Goal: Navigation & Orientation: Find specific page/section

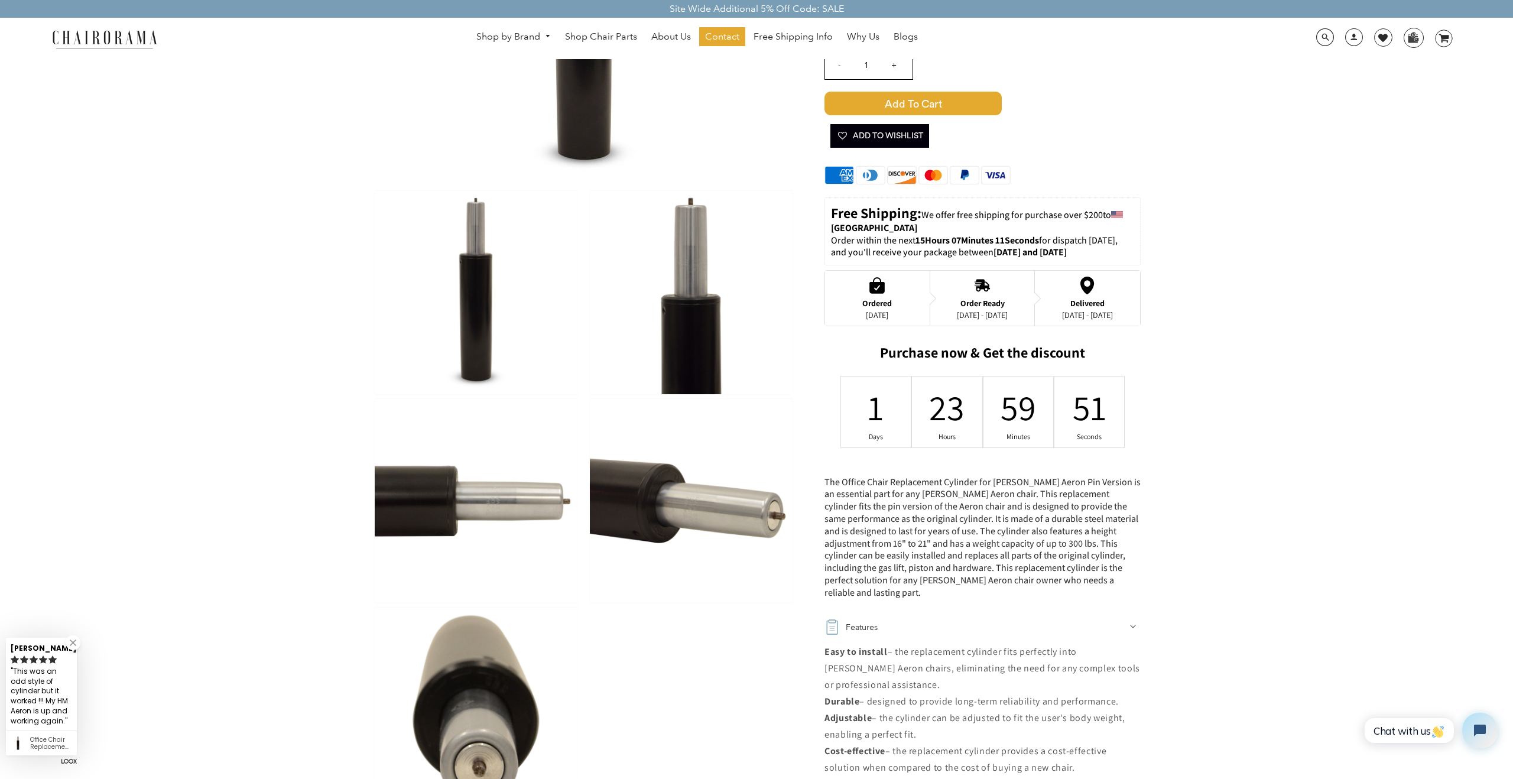
scroll to position [262, 0]
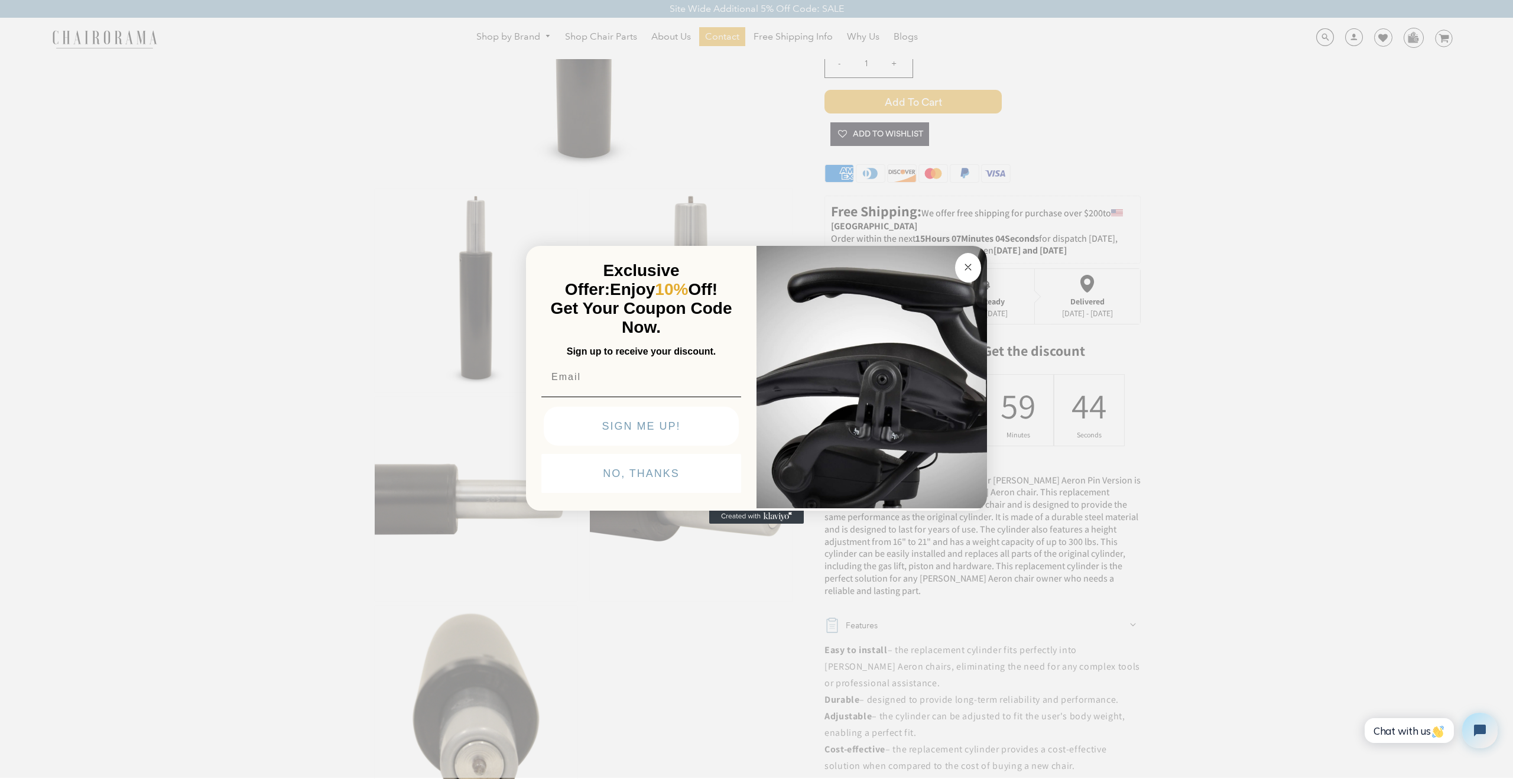
click at [968, 265] on circle "Close dialog" at bounding box center [969, 268] width 14 height 14
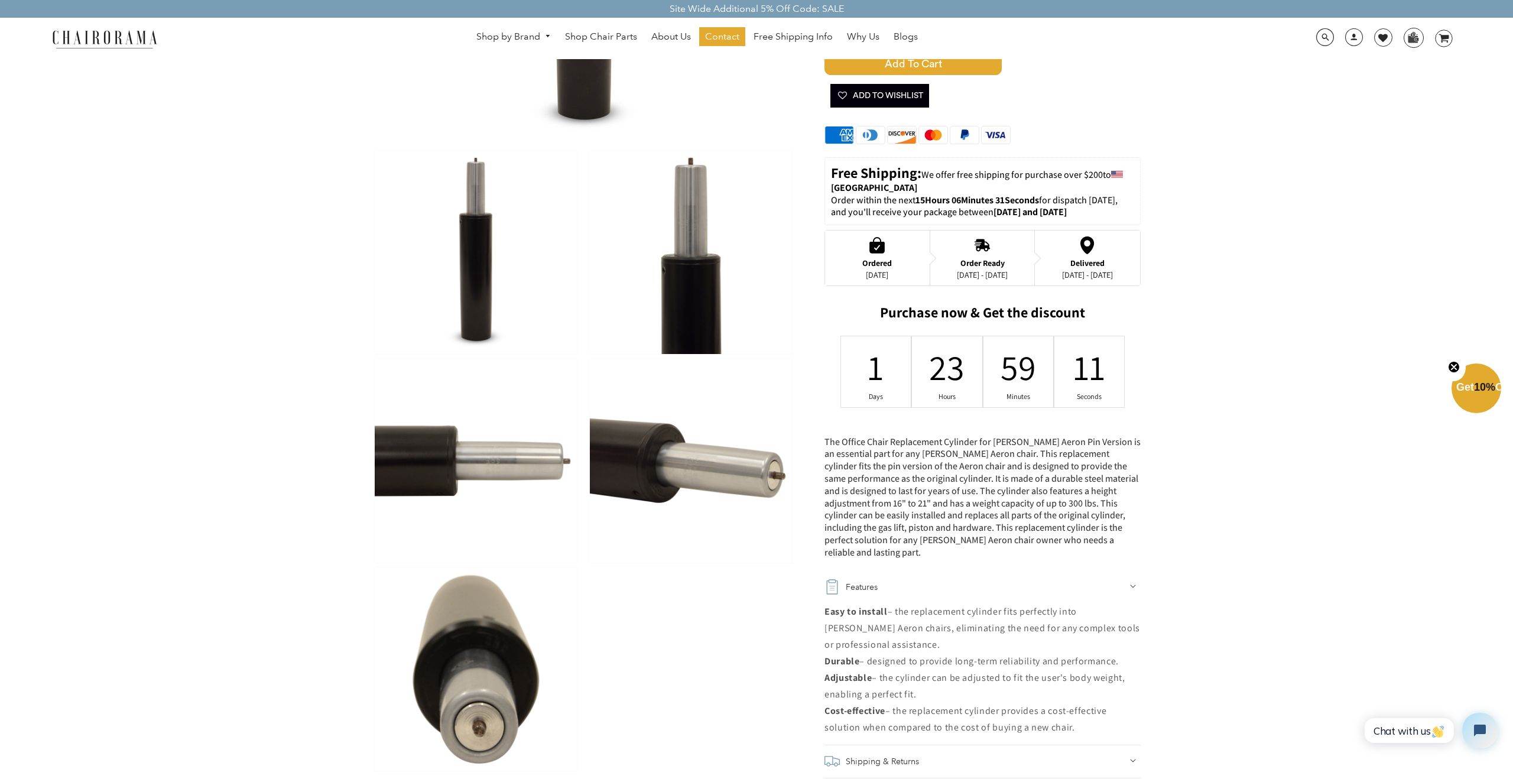
scroll to position [0, 0]
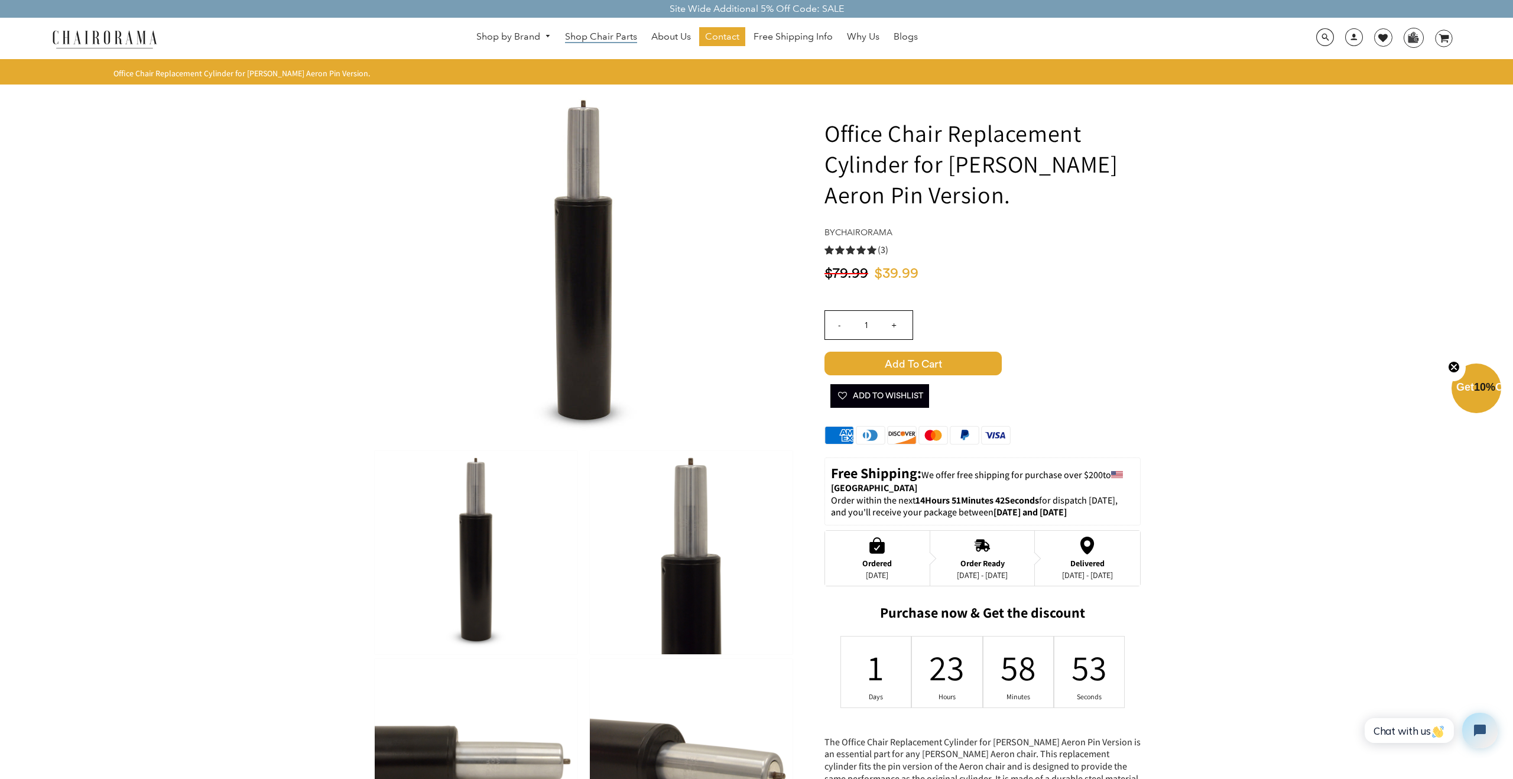
click at [586, 35] on span "Shop Chair Parts" at bounding box center [601, 37] width 72 height 12
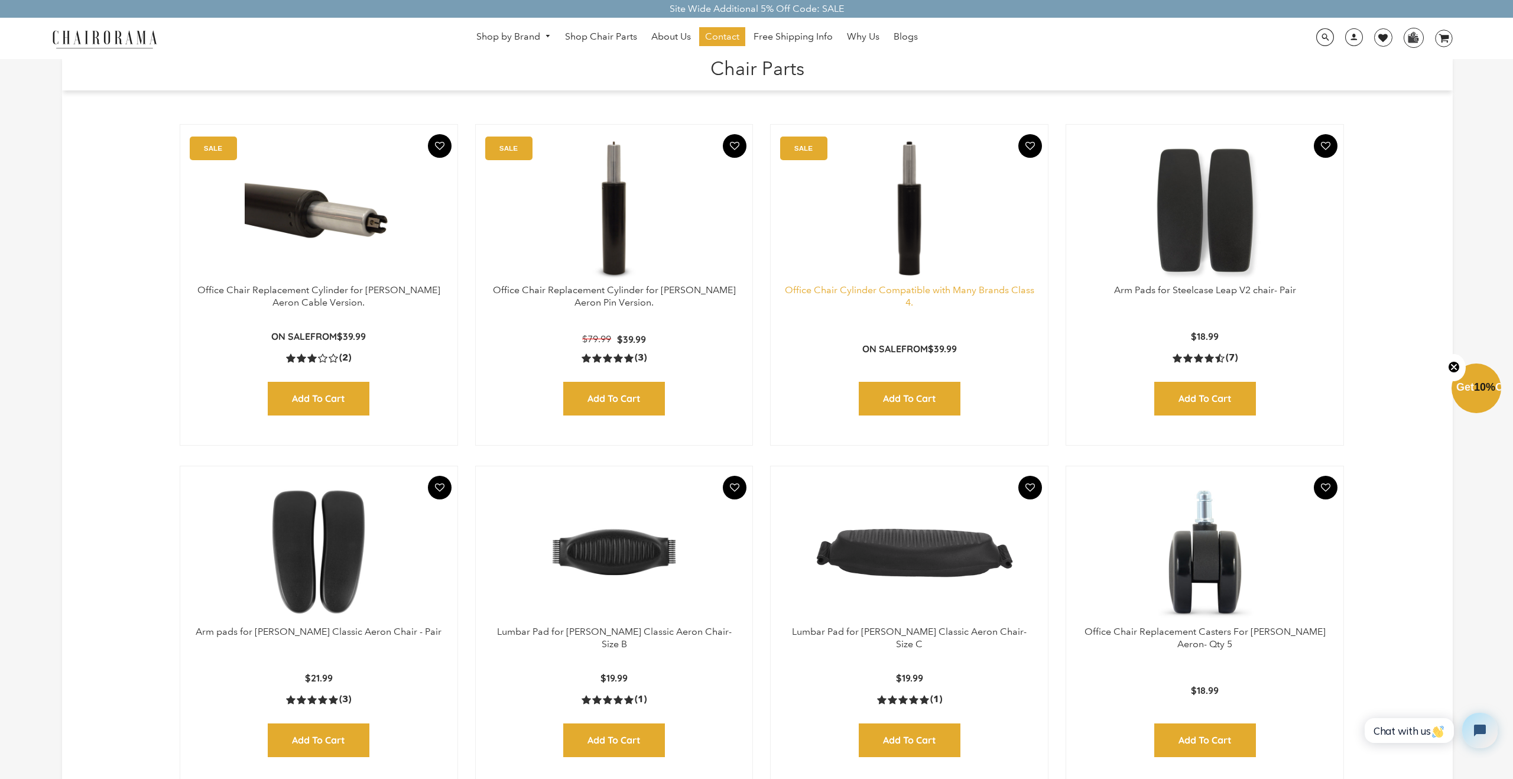
scroll to position [7, 0]
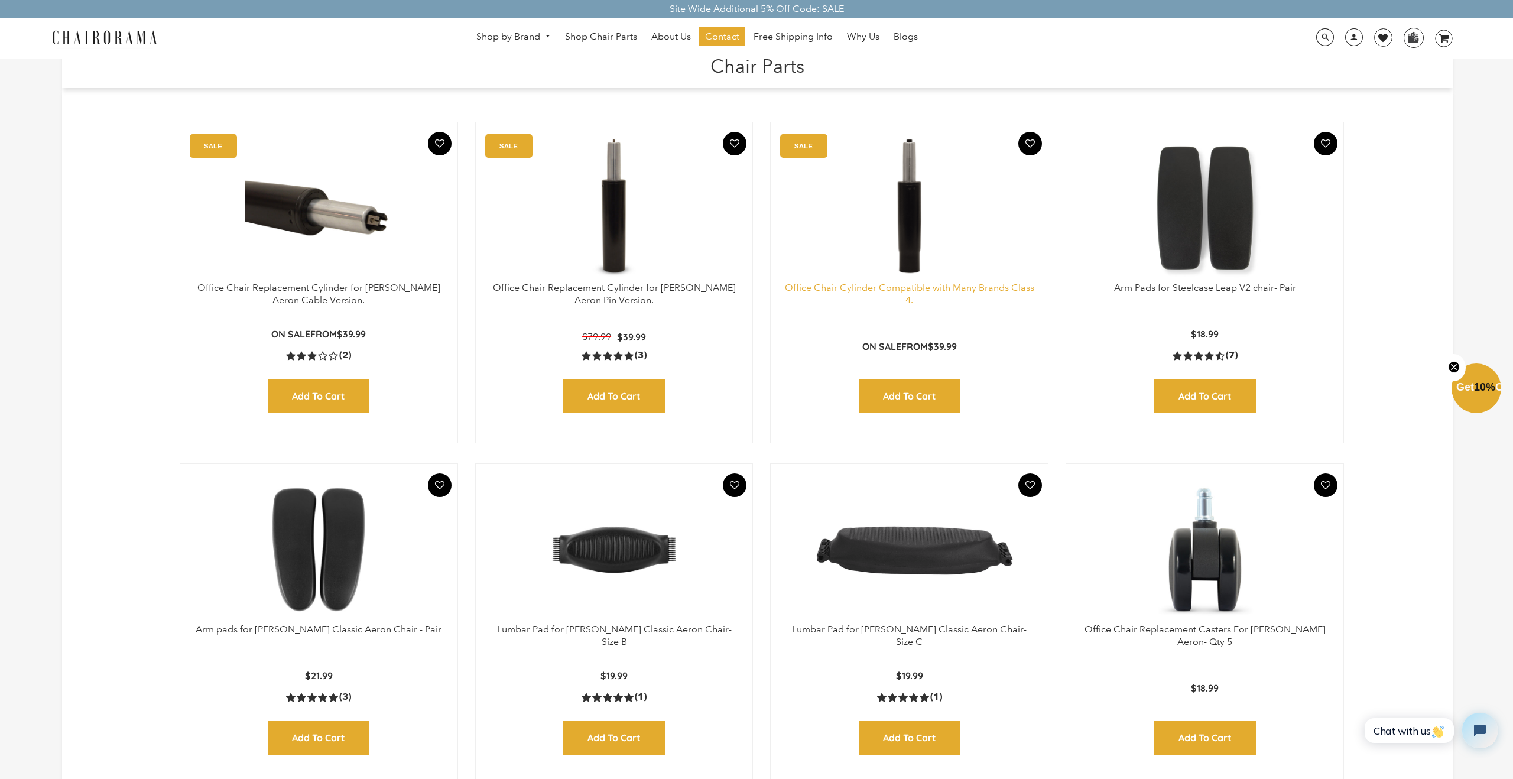
click at [820, 291] on link "Office Chair Cylinder Compatible with Many Brands Class 4." at bounding box center [909, 294] width 249 height 24
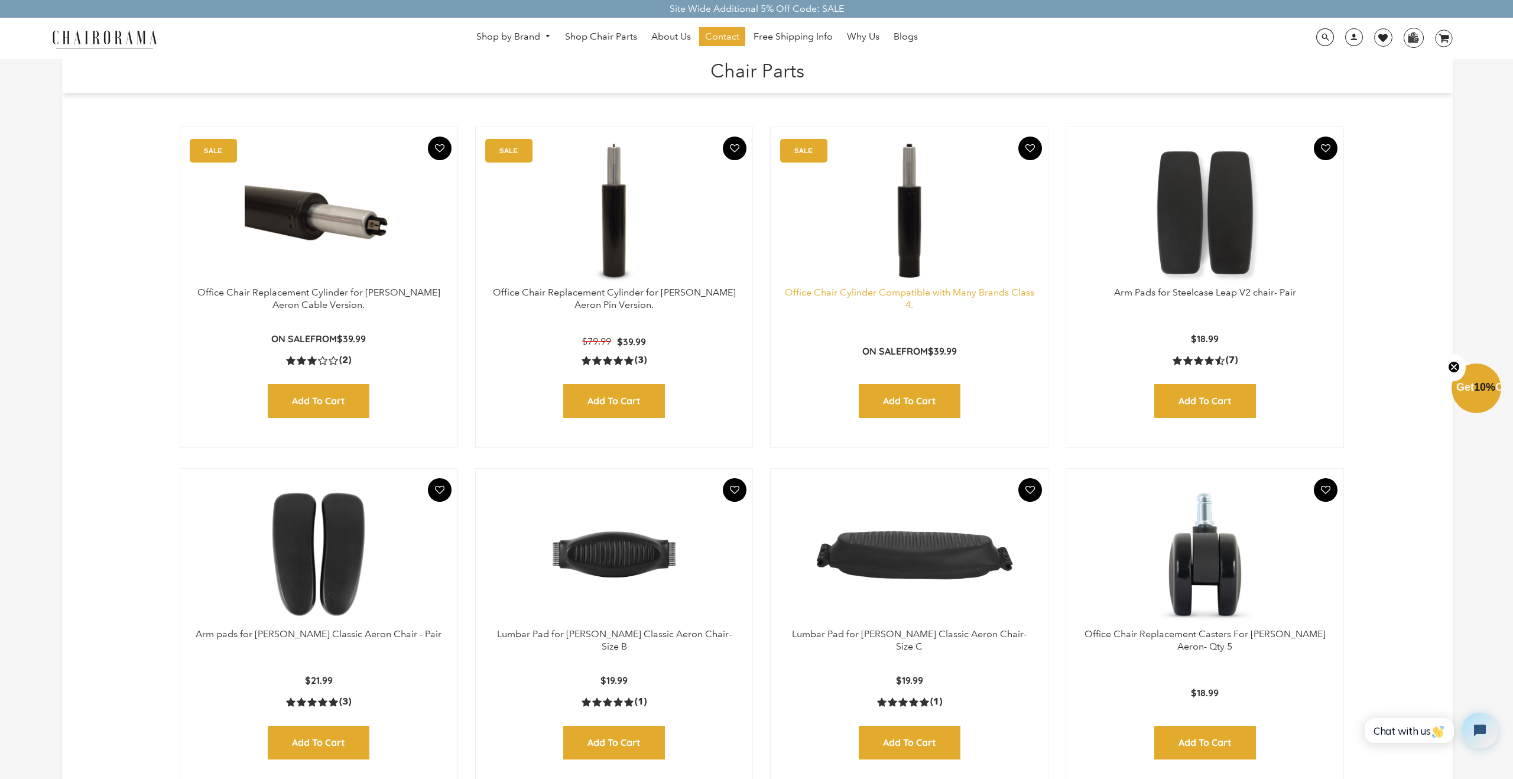
scroll to position [0, 0]
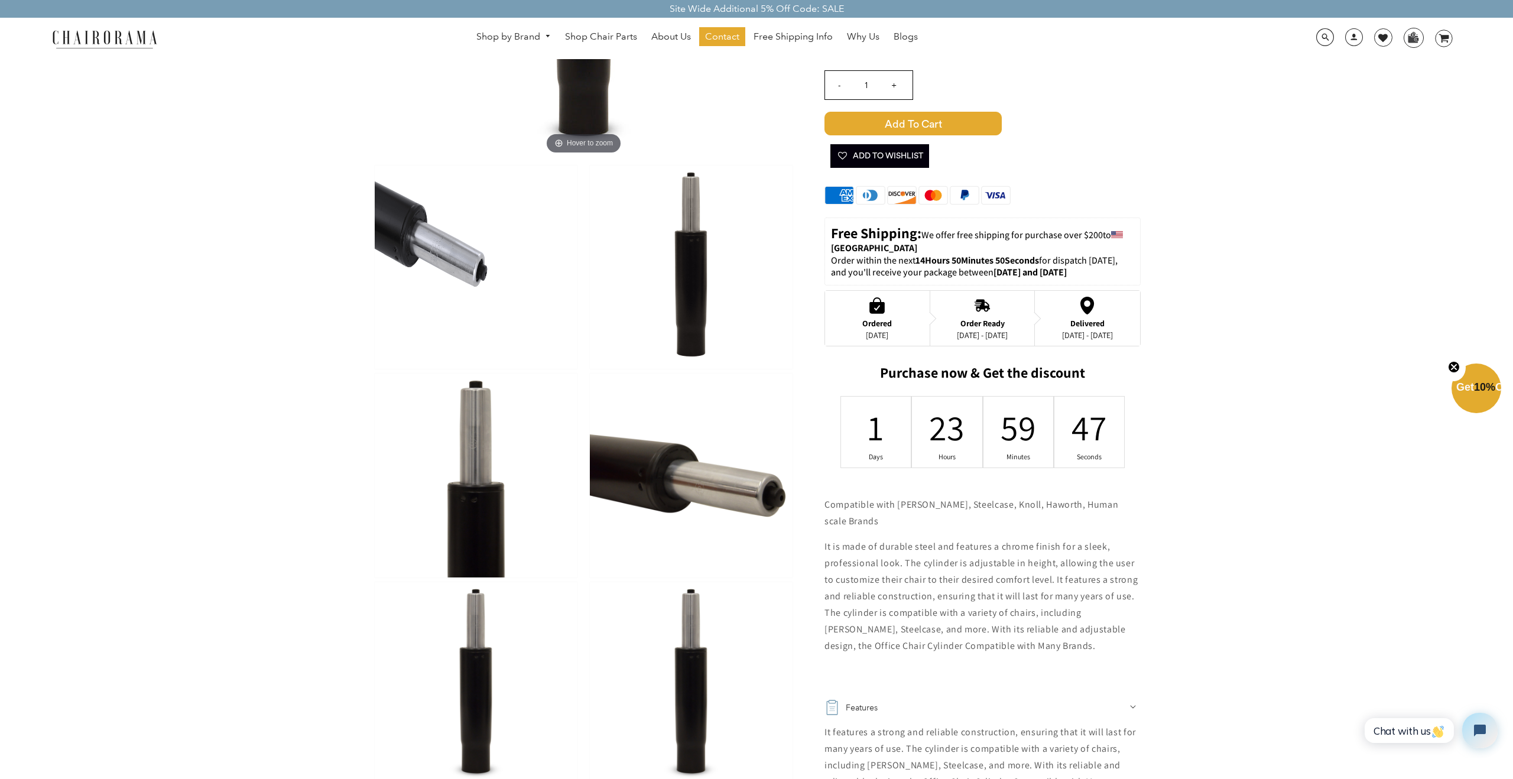
scroll to position [287, 0]
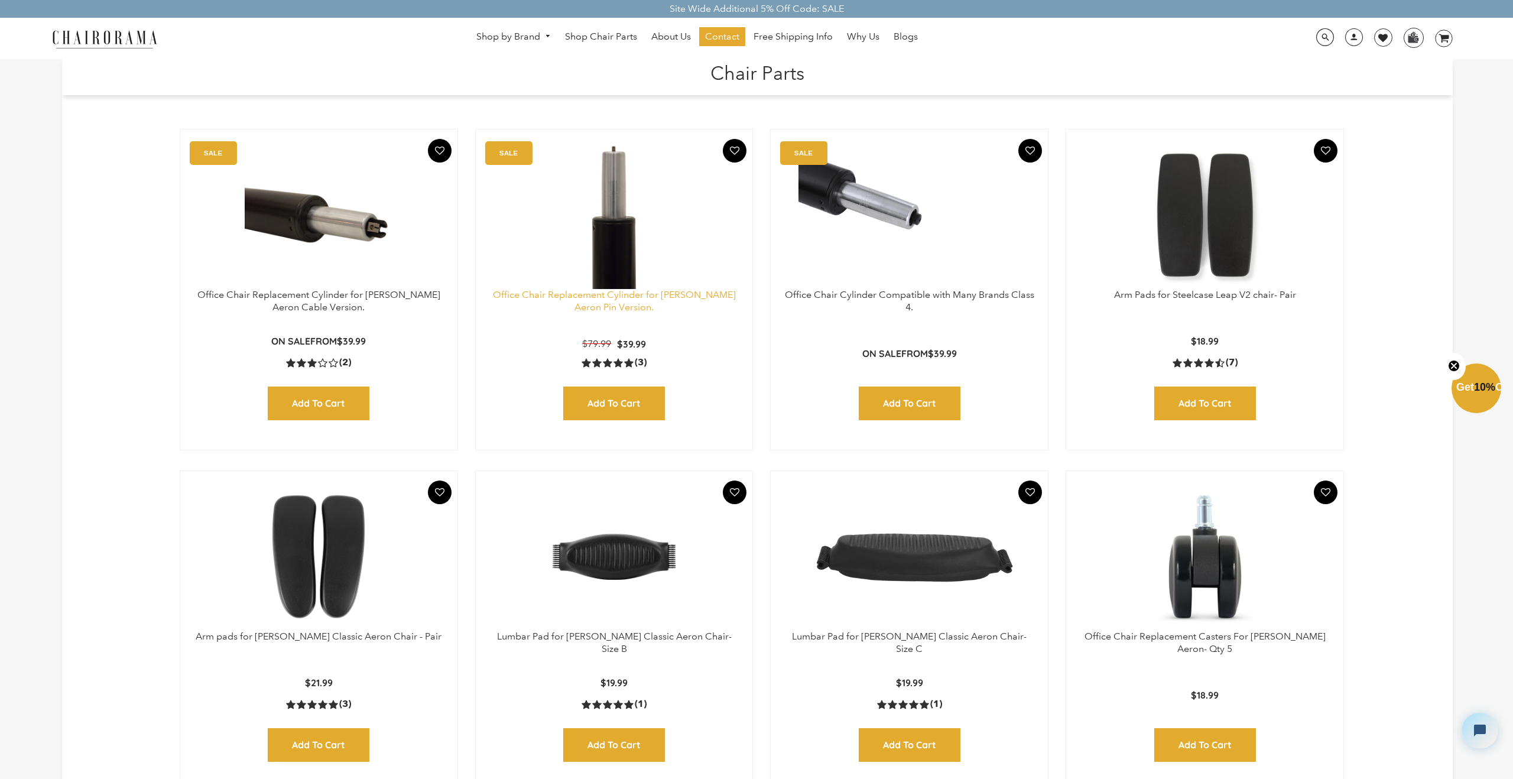
click at [600, 297] on link "Office Chair Replacement Cylinder for [PERSON_NAME] Aeron Pin Version." at bounding box center [614, 301] width 243 height 24
